Goal: Task Accomplishment & Management: Use online tool/utility

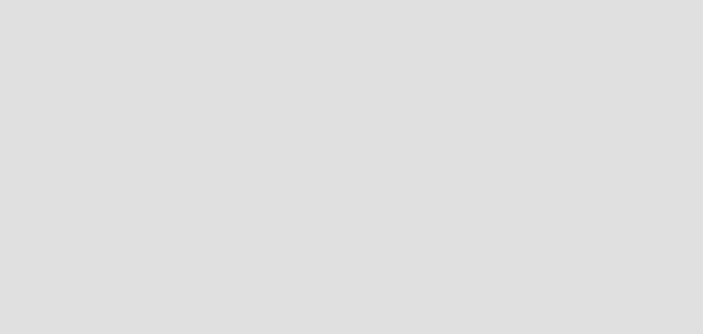
scroll to position [345, 714]
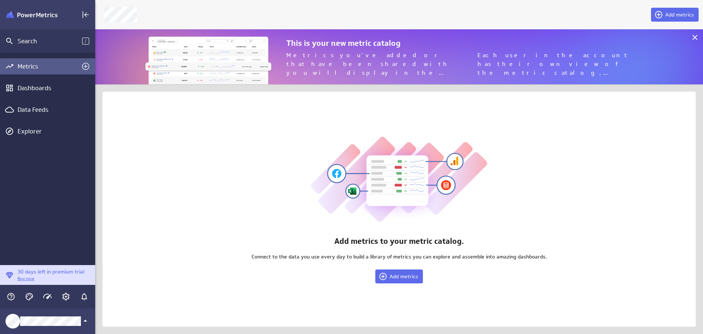
scroll to position [345, 619]
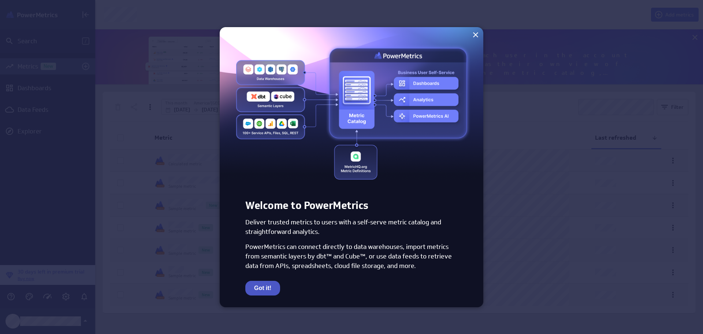
click at [269, 290] on button "Got it!" at bounding box center [262, 288] width 35 height 15
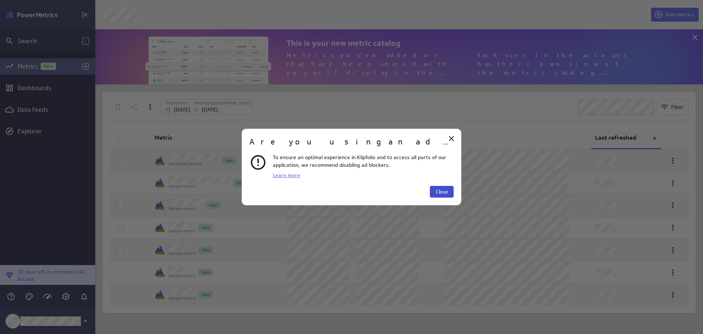
click at [441, 193] on span "Close" at bounding box center [442, 191] width 12 height 7
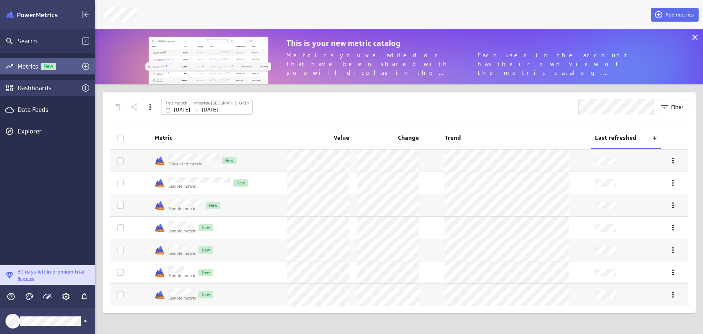
click at [11, 88] on icon "Go to Dashboard Library" at bounding box center [9, 88] width 7 height 7
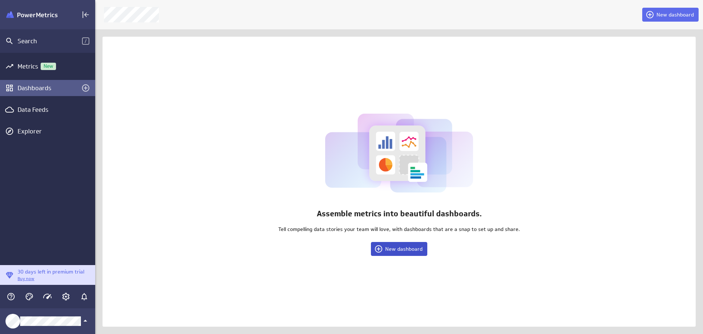
click at [398, 247] on span "New dashboard" at bounding box center [403, 248] width 37 height 7
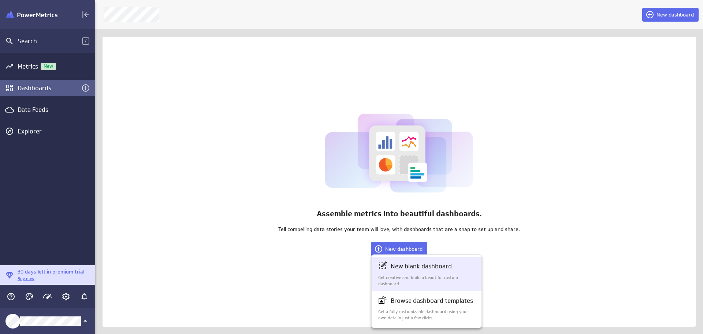
click at [396, 273] on div "New blank dashboard Get creative and build a beautiful custom dashboard." at bounding box center [426, 273] width 97 height 25
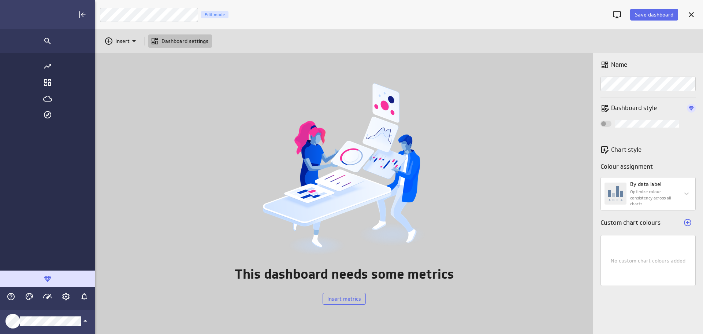
scroll to position [345, 689]
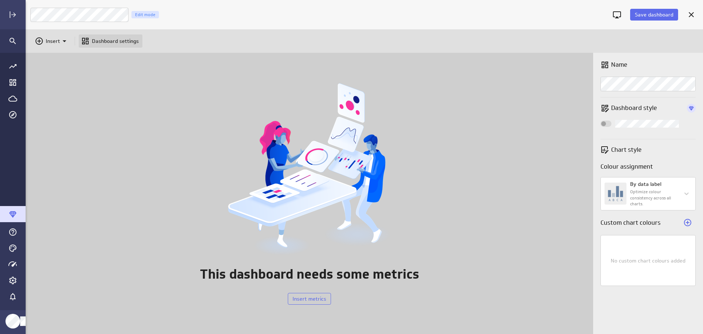
click at [112, 45] on div "Dashboard settings" at bounding box center [111, 40] width 64 height 13
click at [694, 14] on icon "Cancel" at bounding box center [691, 14] width 9 height 9
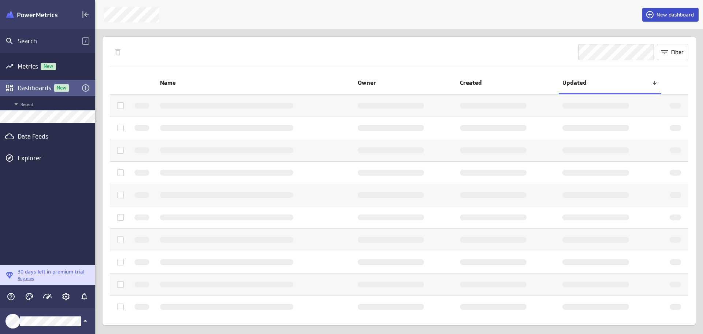
scroll to position [4, 4]
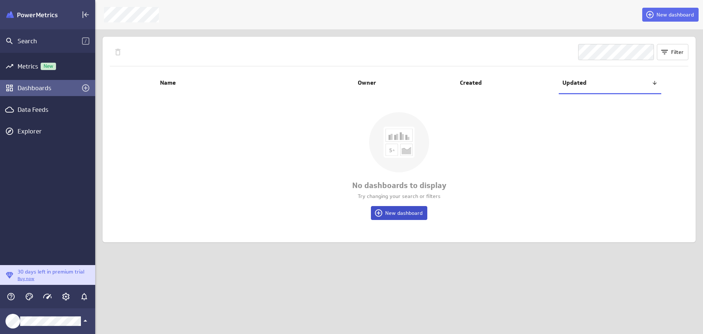
click at [389, 213] on span "New dashboard" at bounding box center [403, 212] width 37 height 7
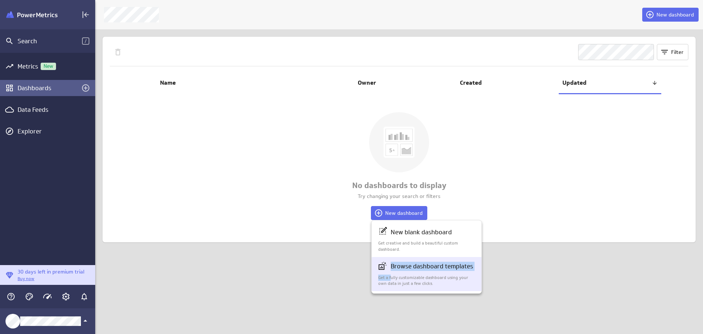
click at [391, 271] on div "Browse dashboard templates Get a fully customizable dashboard using your own da…" at bounding box center [426, 273] width 97 height 25
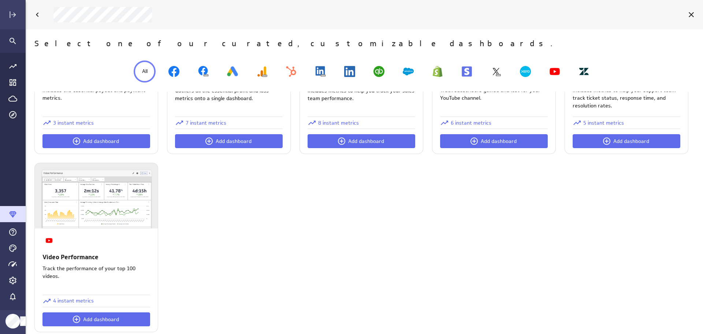
scroll to position [646, 0]
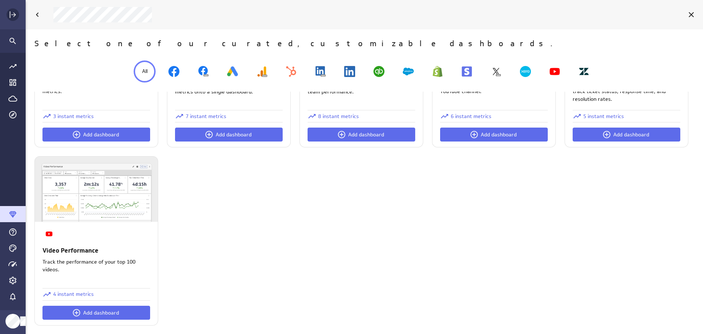
click at [16, 15] on icon "Expand" at bounding box center [13, 14] width 5 height 5
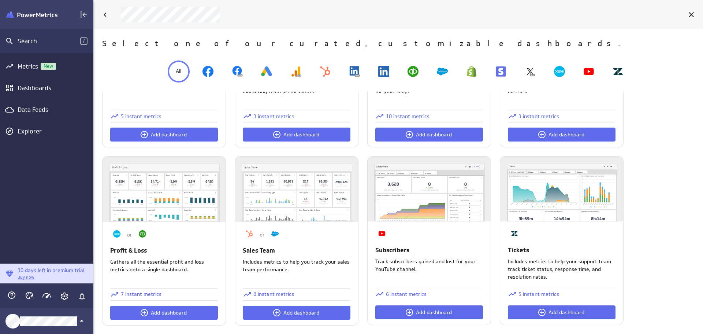
scroll to position [4, 4]
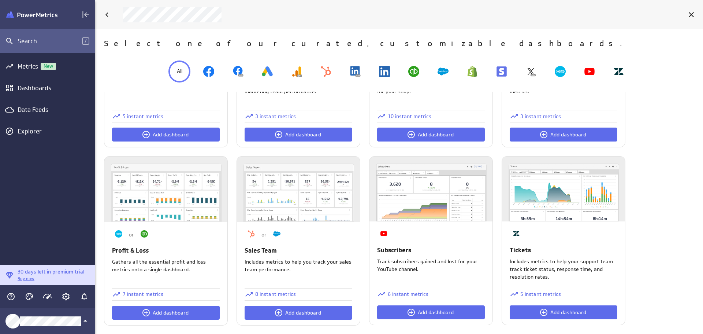
click at [24, 40] on div "Search" at bounding box center [50, 41] width 64 height 8
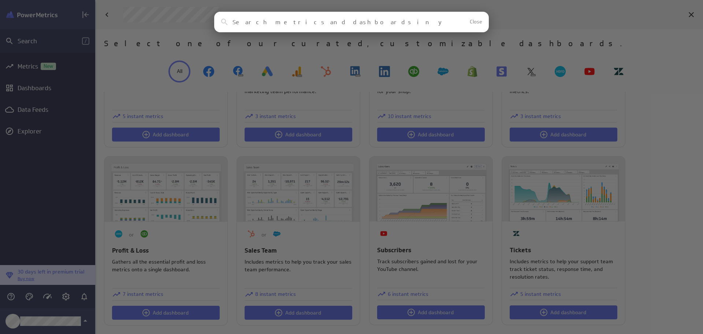
click at [247, 25] on input at bounding box center [339, 22] width 212 height 7
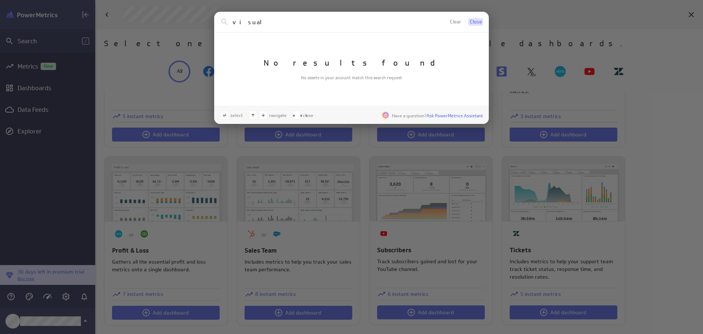
type input "visual"
click at [479, 21] on span "Close" at bounding box center [476, 21] width 12 height 5
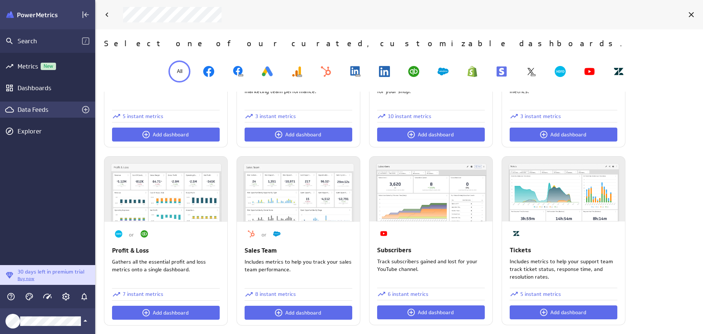
click at [31, 111] on div "Data Feeds" at bounding box center [48, 109] width 60 height 8
